Goal: Transaction & Acquisition: Purchase product/service

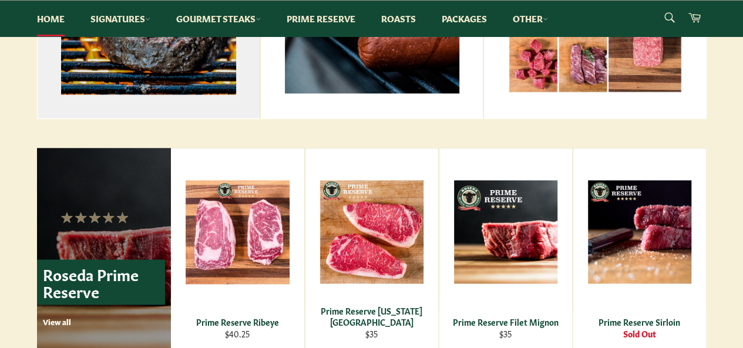
scroll to position [528, 0]
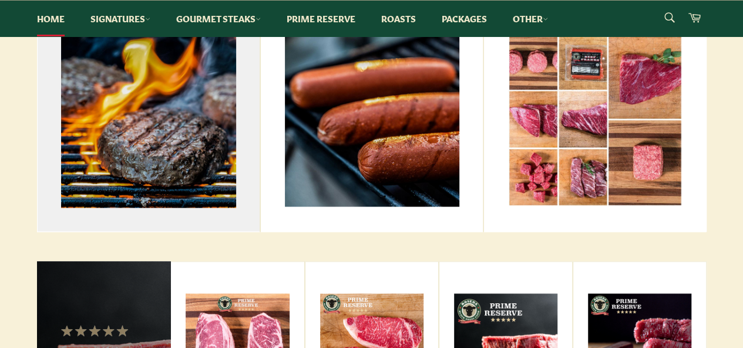
click at [174, 157] on link "Signature Dry-Aged Burgers View all" at bounding box center [148, 81] width 223 height 302
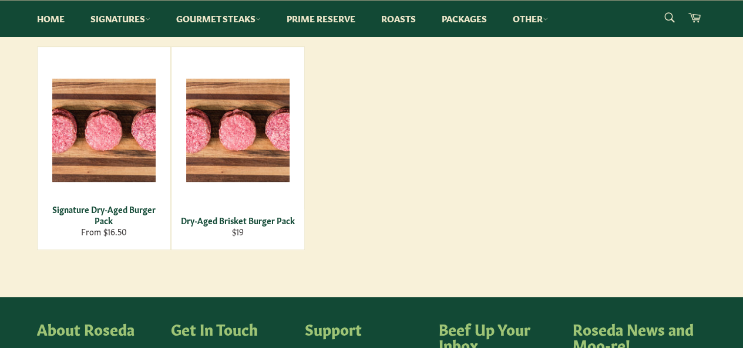
scroll to position [235, 0]
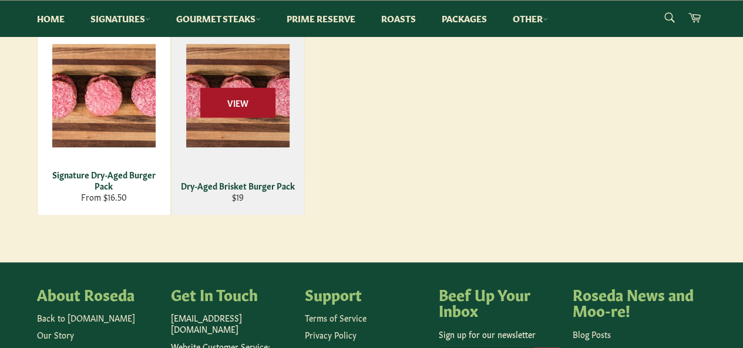
click at [218, 102] on span "View" at bounding box center [237, 102] width 75 height 30
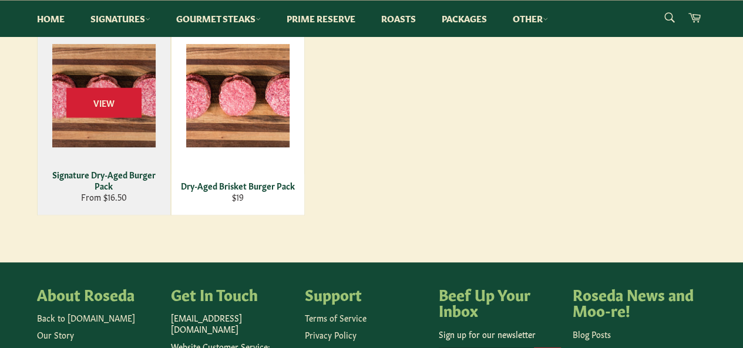
click at [132, 155] on div "View" at bounding box center [104, 113] width 133 height 203
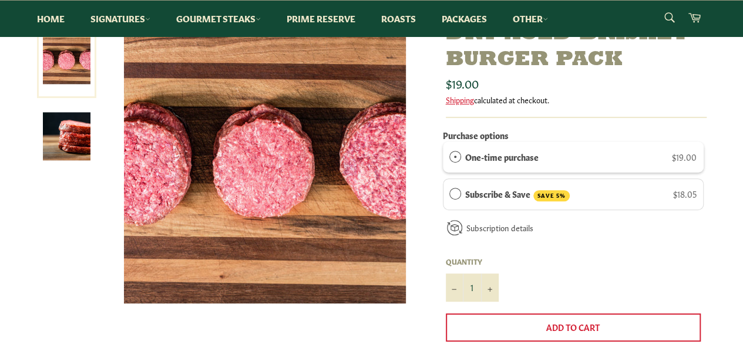
scroll to position [117, 0]
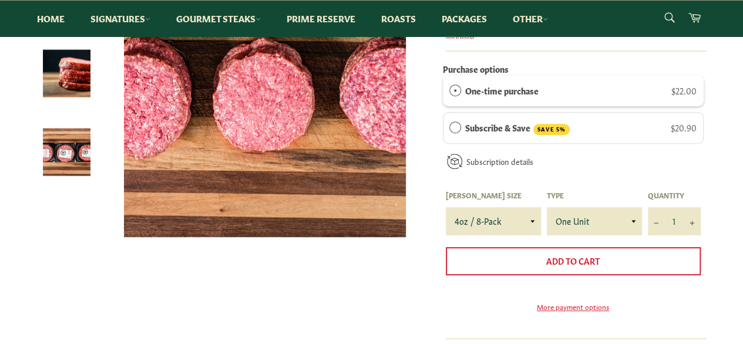
scroll to position [294, 0]
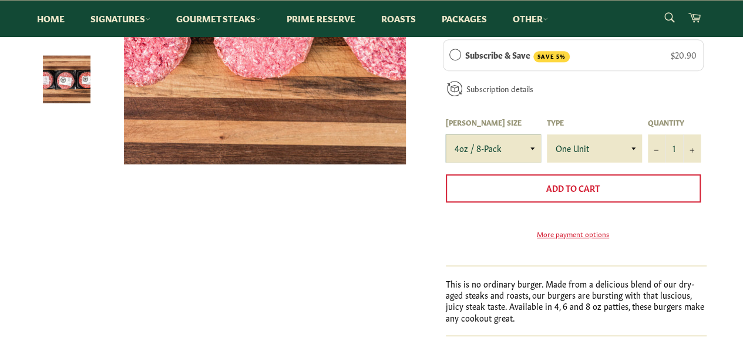
click at [532, 148] on select "4oz / 8-Pack 6oz / 4-Pack 8oz / 4-Pack" at bounding box center [493, 148] width 95 height 28
click at [365, 248] on div "Signature Dry-Aged Burger Pack Sale Regular price Shipping" at bounding box center [365, 124] width 681 height 483
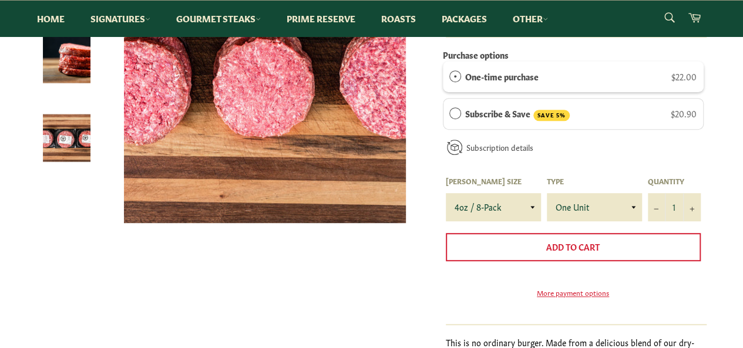
scroll to position [117, 0]
